Goal: Task Accomplishment & Management: Manage account settings

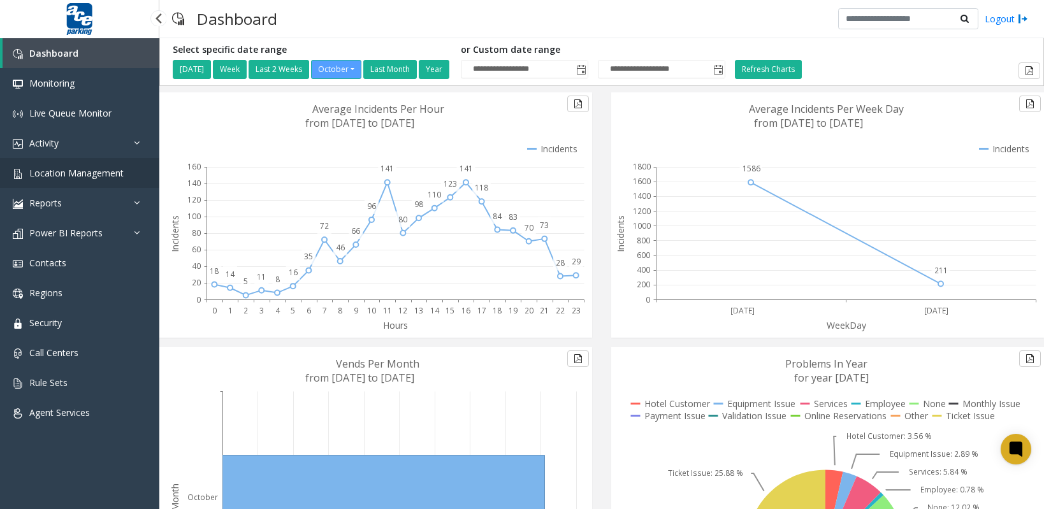
click at [78, 173] on span "Location Management" at bounding box center [76, 173] width 94 height 12
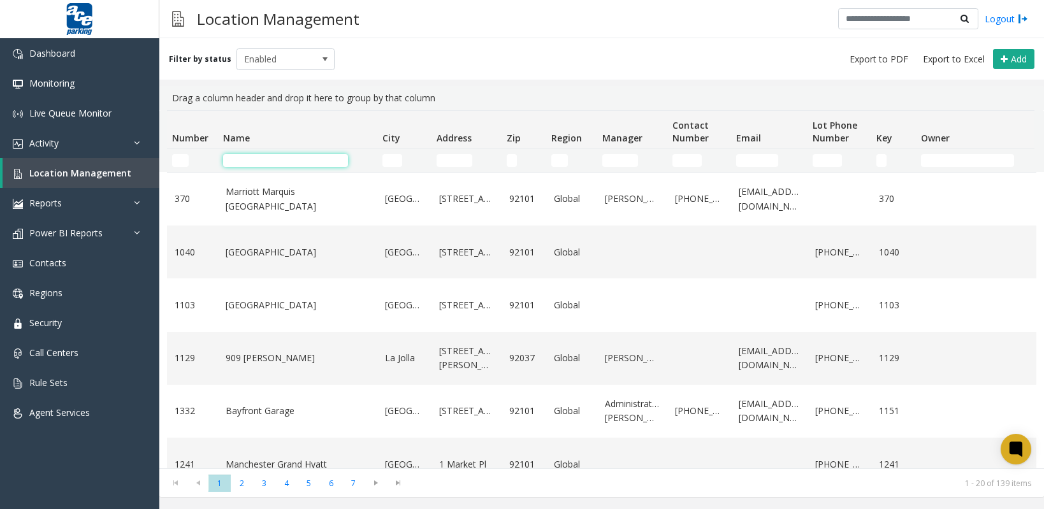
click at [245, 159] on input "Name Filter" at bounding box center [285, 160] width 125 height 13
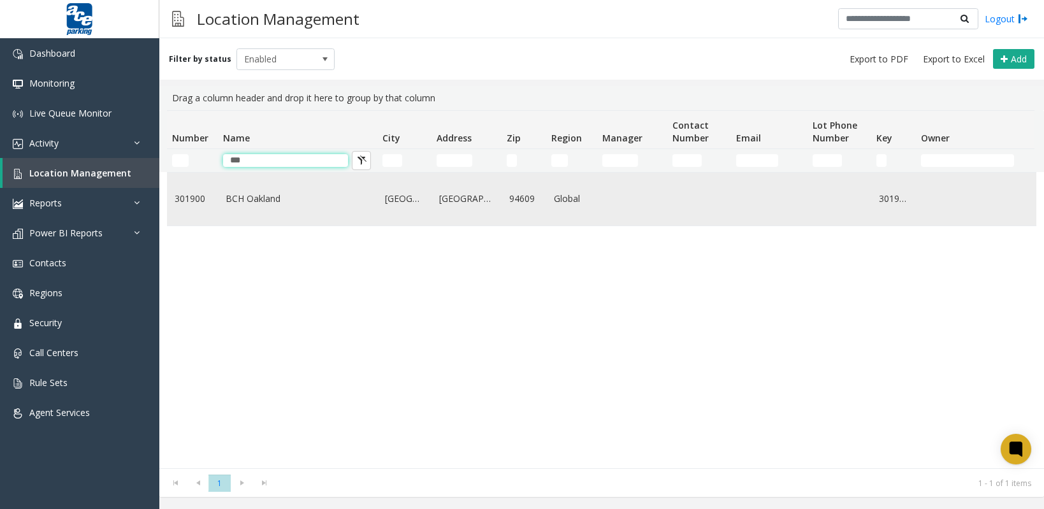
type input "***"
click at [263, 195] on link "BCH Oakland" at bounding box center [298, 199] width 144 height 14
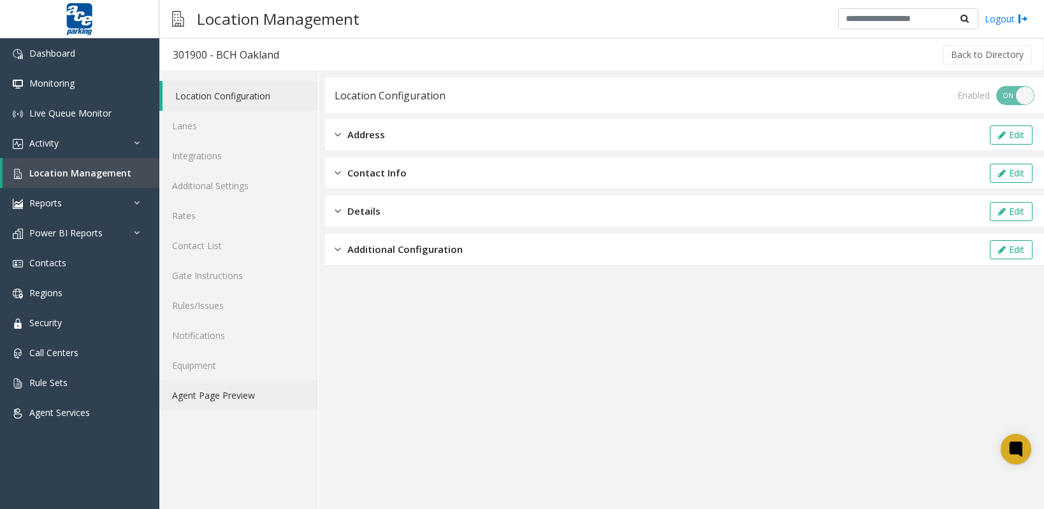
click at [249, 400] on link "Agent Page Preview" at bounding box center [238, 396] width 159 height 30
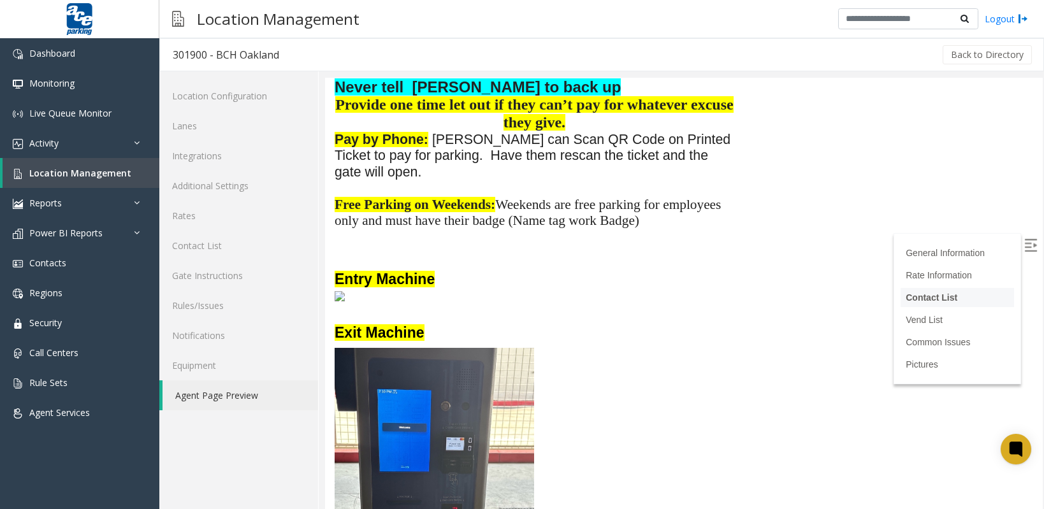
click at [906, 300] on link "Contact List" at bounding box center [932, 298] width 52 height 10
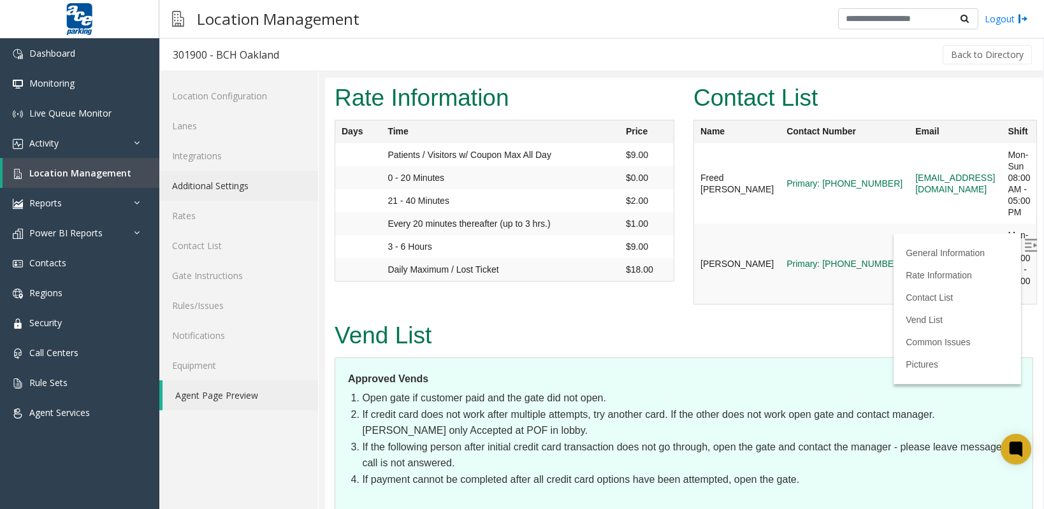
click at [231, 181] on link "Additional Settings" at bounding box center [238, 186] width 159 height 30
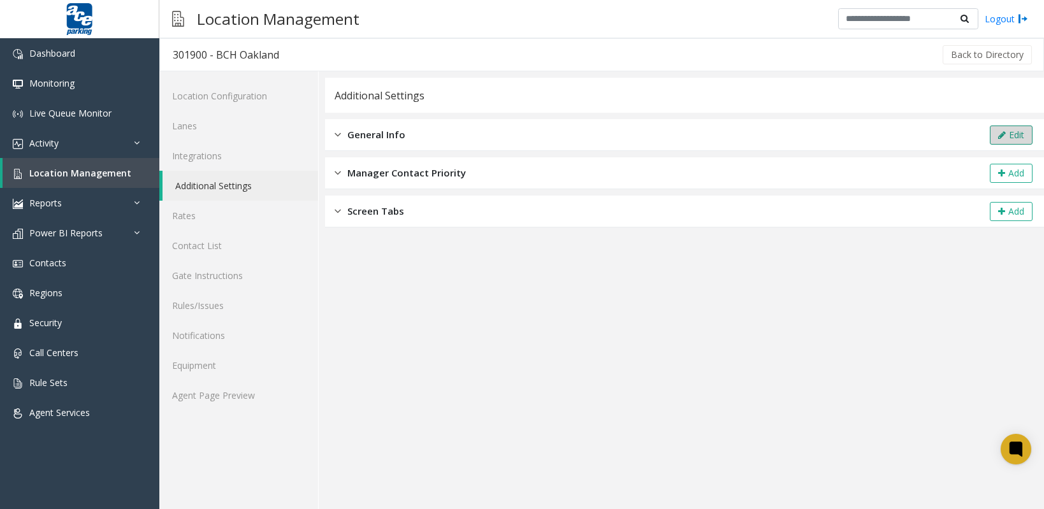
click at [1002, 131] on icon at bounding box center [1002, 135] width 8 height 9
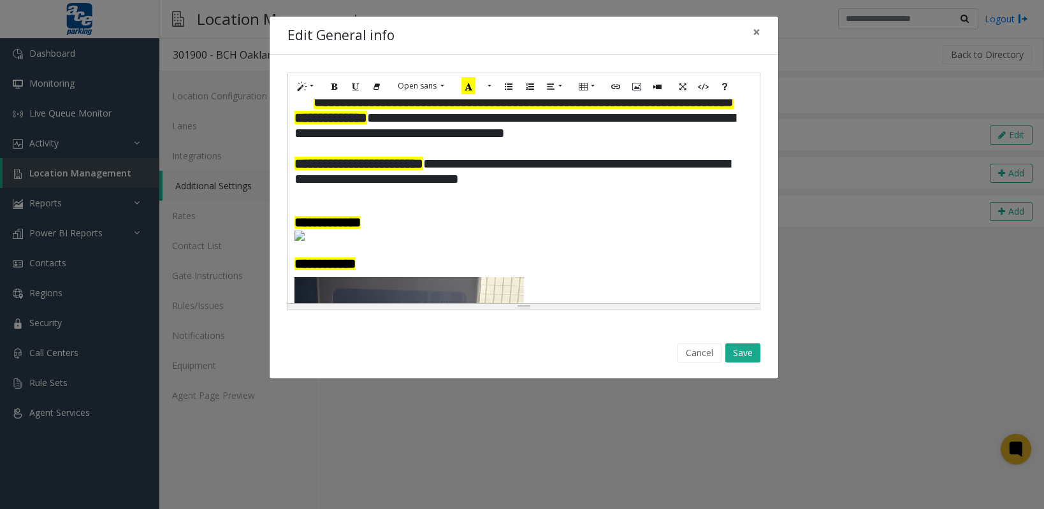
scroll to position [164, 0]
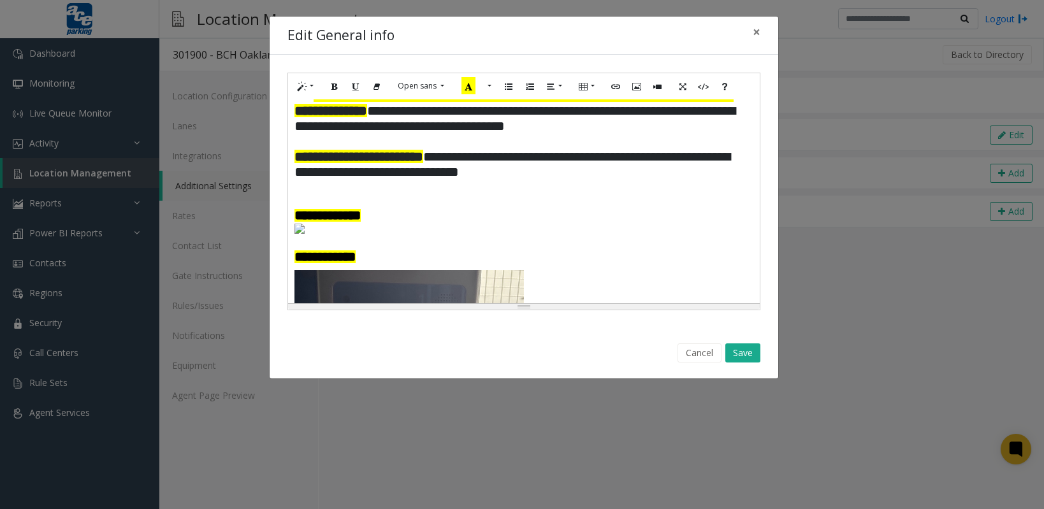
click at [323, 194] on h4 at bounding box center [524, 187] width 459 height 14
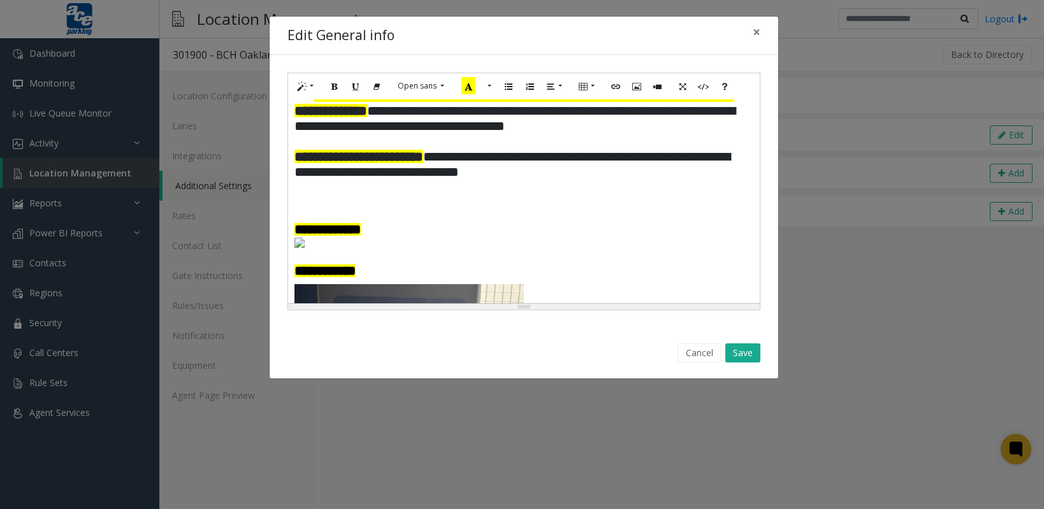
paste div
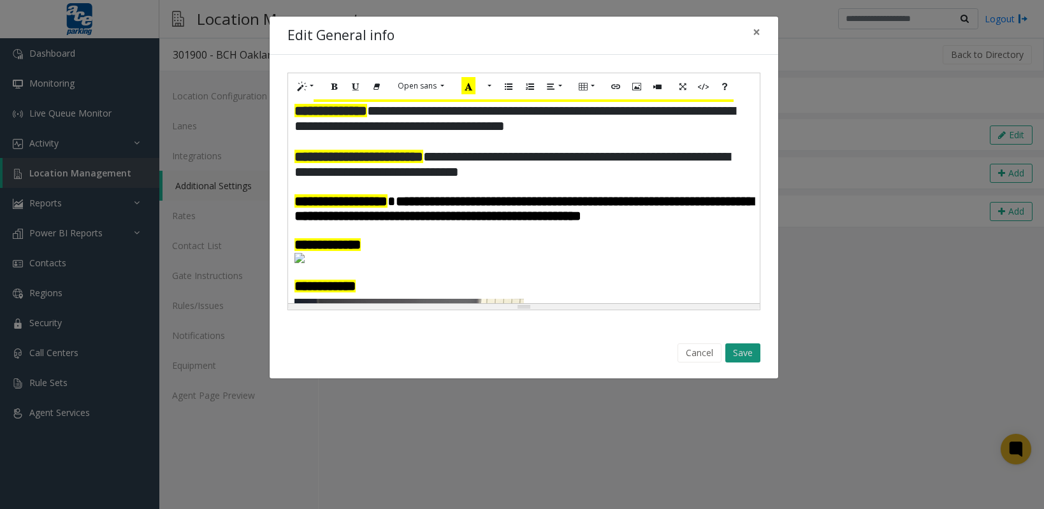
click at [753, 353] on button "Save" at bounding box center [742, 353] width 35 height 19
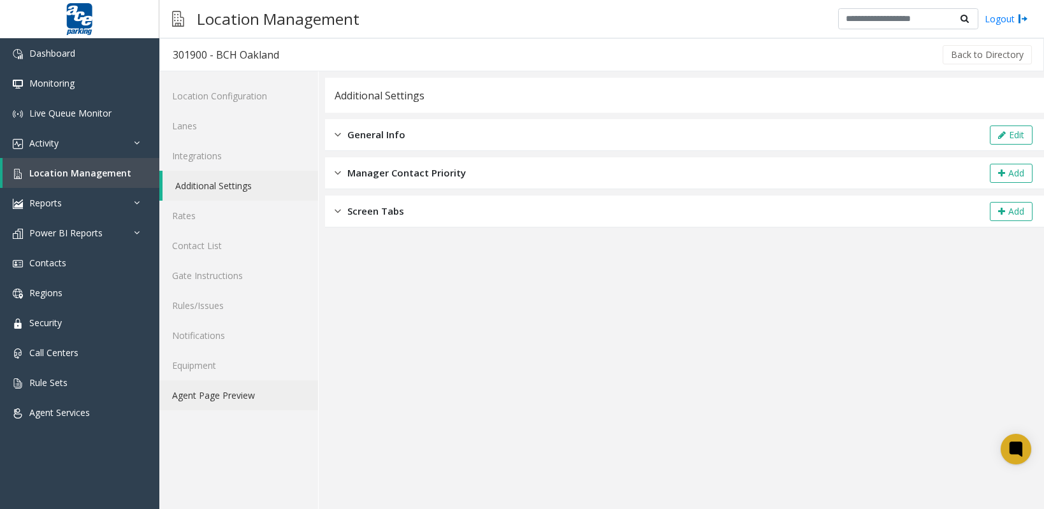
click at [230, 395] on link "Agent Page Preview" at bounding box center [238, 396] width 159 height 30
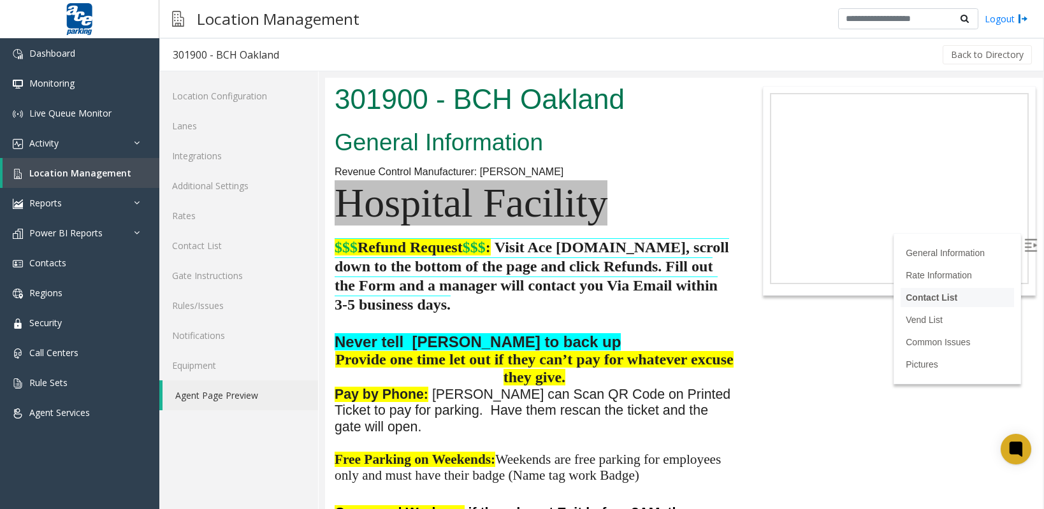
click at [912, 300] on link "Contact List" at bounding box center [932, 298] width 52 height 10
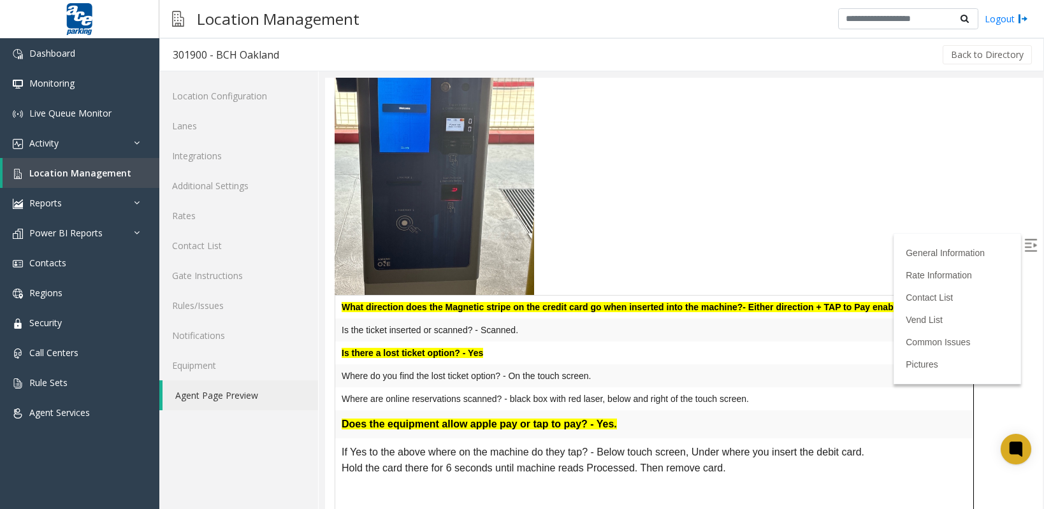
scroll to position [234, 0]
